Goal: Task Accomplishment & Management: Manage account settings

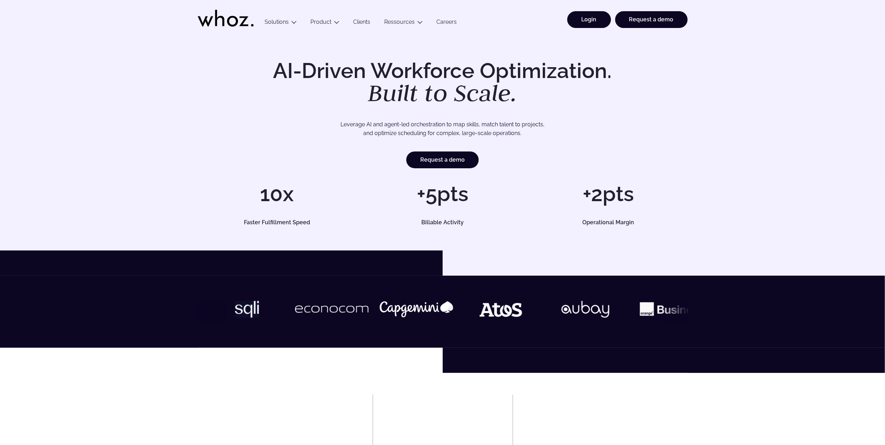
click at [597, 17] on link "Login" at bounding box center [590, 19] width 44 height 17
click at [579, 17] on link "Login" at bounding box center [590, 19] width 44 height 17
click at [575, 17] on link "Login" at bounding box center [590, 19] width 44 height 17
click at [576, 21] on link "Login" at bounding box center [590, 19] width 44 height 17
